Goal: Find contact information: Find contact information

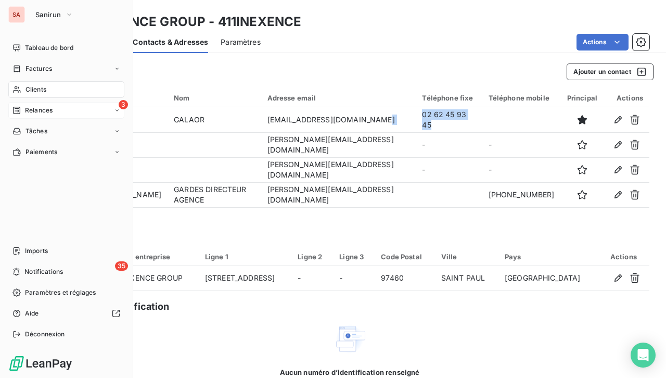
click at [69, 110] on div "3 Relances" at bounding box center [66, 110] width 116 height 17
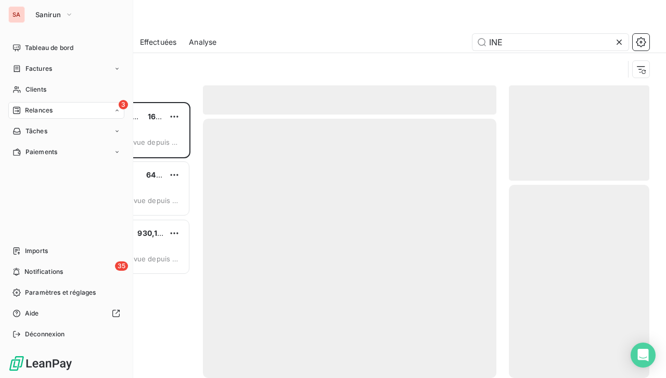
scroll to position [268, 132]
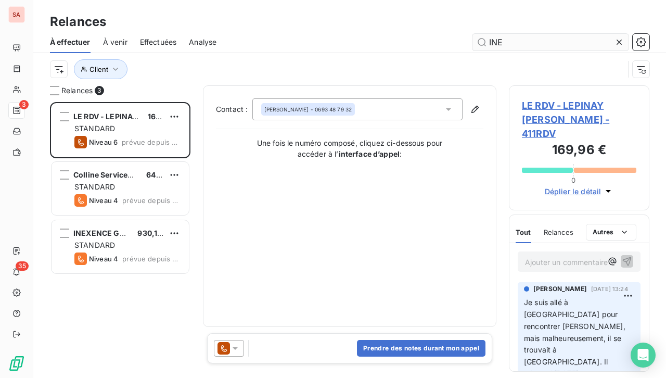
click at [513, 42] on input "INE" at bounding box center [551, 42] width 156 height 17
drag, startPoint x: 519, startPoint y: 42, endPoint x: 449, endPoint y: 44, distance: 70.3
click at [449, 44] on div "INE" at bounding box center [439, 42] width 421 height 17
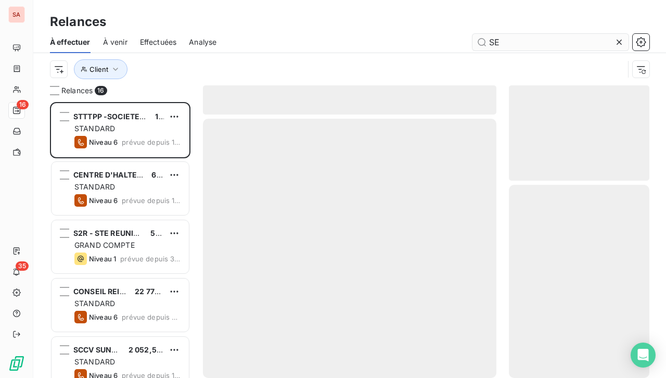
scroll to position [268, 132]
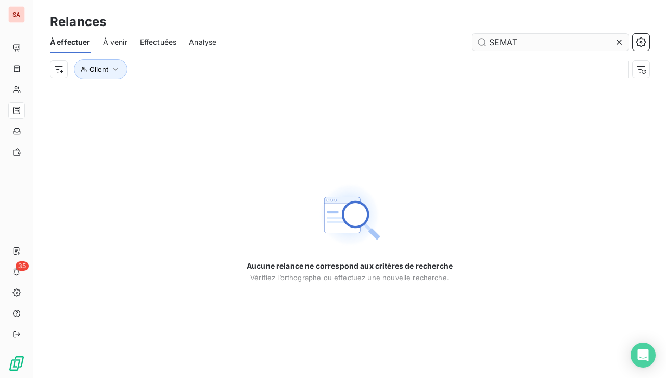
click at [496, 44] on input "SEMAT" at bounding box center [551, 42] width 156 height 17
click at [504, 36] on input "S.EMAT" at bounding box center [551, 42] width 156 height 17
click at [513, 42] on input "S.E.MAT" at bounding box center [551, 42] width 156 height 17
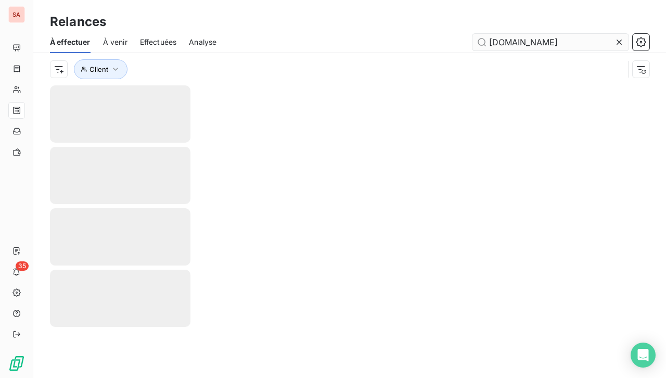
click at [519, 44] on input "[DOMAIN_NAME]" at bounding box center [551, 42] width 156 height 17
type input "S.E.M.A.T"
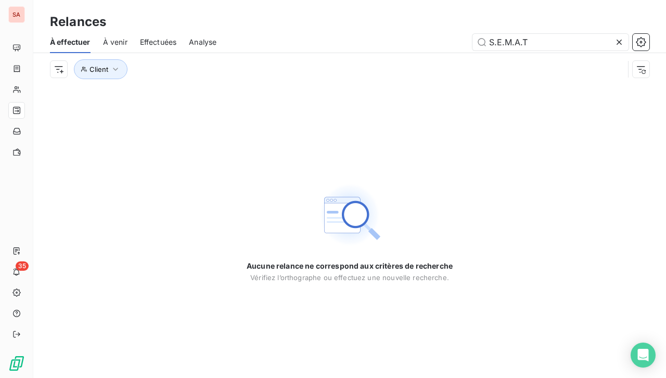
drag, startPoint x: 542, startPoint y: 43, endPoint x: 452, endPoint y: 50, distance: 90.3
click at [452, 50] on div "À effectuer À venir Effectuées Analyse S.E.M.A.T" at bounding box center [349, 42] width 633 height 22
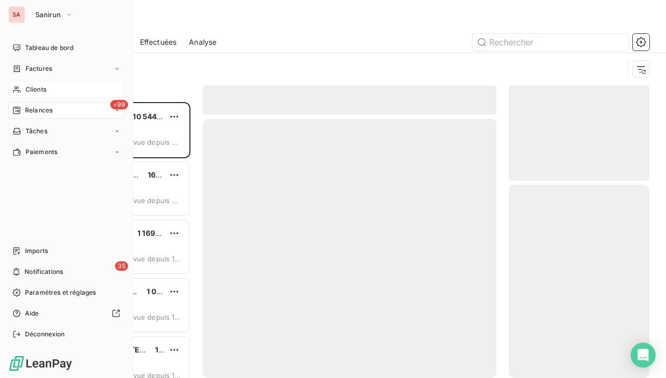
scroll to position [268, 132]
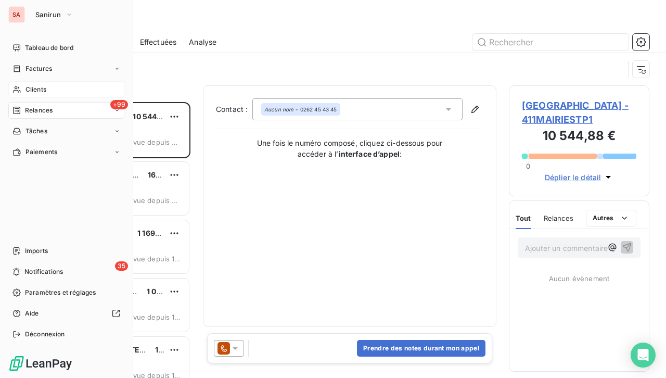
click at [33, 91] on span "Clients" at bounding box center [36, 89] width 21 height 9
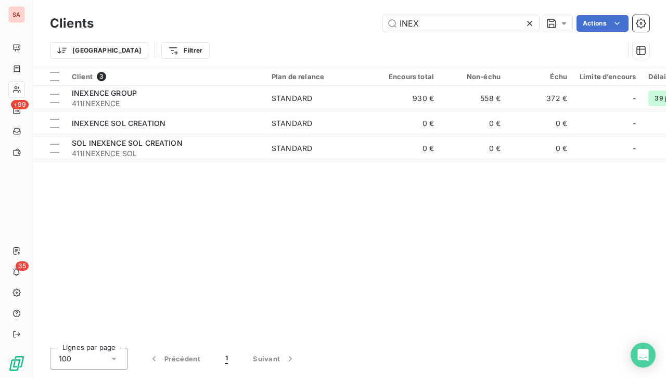
drag, startPoint x: 435, startPoint y: 24, endPoint x: 350, endPoint y: 28, distance: 85.4
click at [350, 28] on div "INEX Actions" at bounding box center [377, 23] width 543 height 17
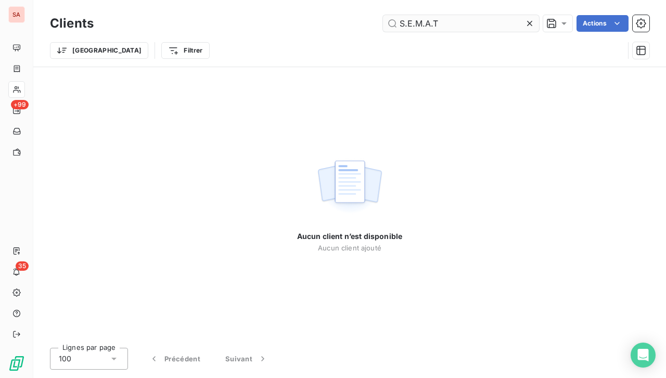
click at [431, 27] on input "S.E.M.A.T" at bounding box center [461, 23] width 156 height 17
drag, startPoint x: 443, startPoint y: 23, endPoint x: 349, endPoint y: 39, distance: 96.0
click at [349, 39] on div "Clients S.E.M.A.T Actions Trier Filtrer" at bounding box center [350, 39] width 600 height 54
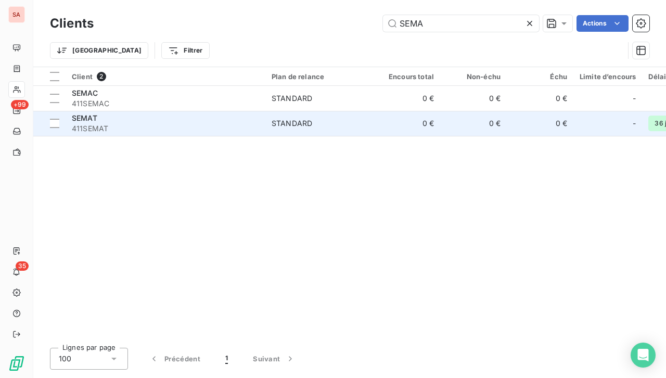
type input "SEMA"
click at [211, 117] on div "SEMAT" at bounding box center [165, 118] width 187 height 10
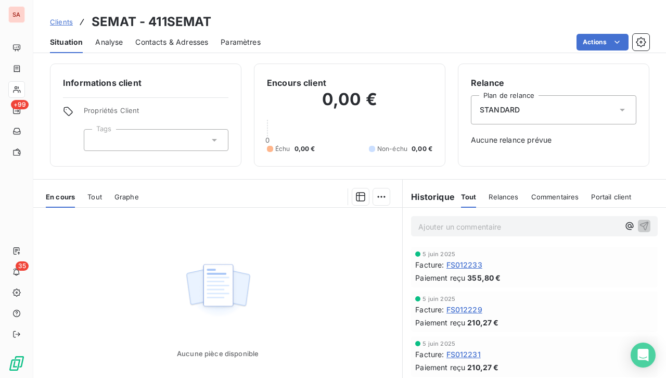
click at [161, 45] on span "Contacts & Adresses" at bounding box center [171, 42] width 73 height 10
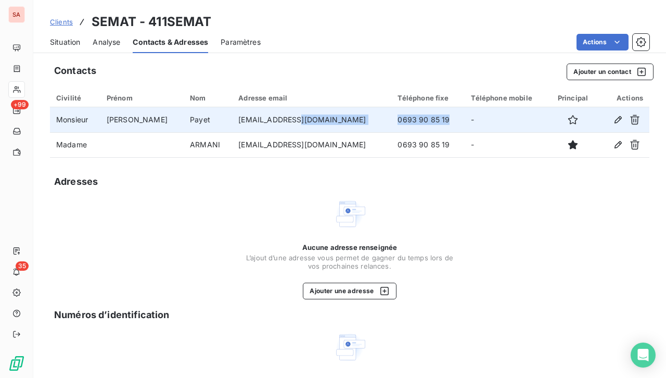
drag, startPoint x: 392, startPoint y: 118, endPoint x: 324, endPoint y: 116, distance: 68.2
click at [324, 116] on tr "Monsieur [PERSON_NAME] [EMAIL_ADDRESS][DOMAIN_NAME] 0693 90 85 19 -" at bounding box center [350, 119] width 600 height 25
copy tr "0693 90 85 19"
